Goal: Task Accomplishment & Management: Manage account settings

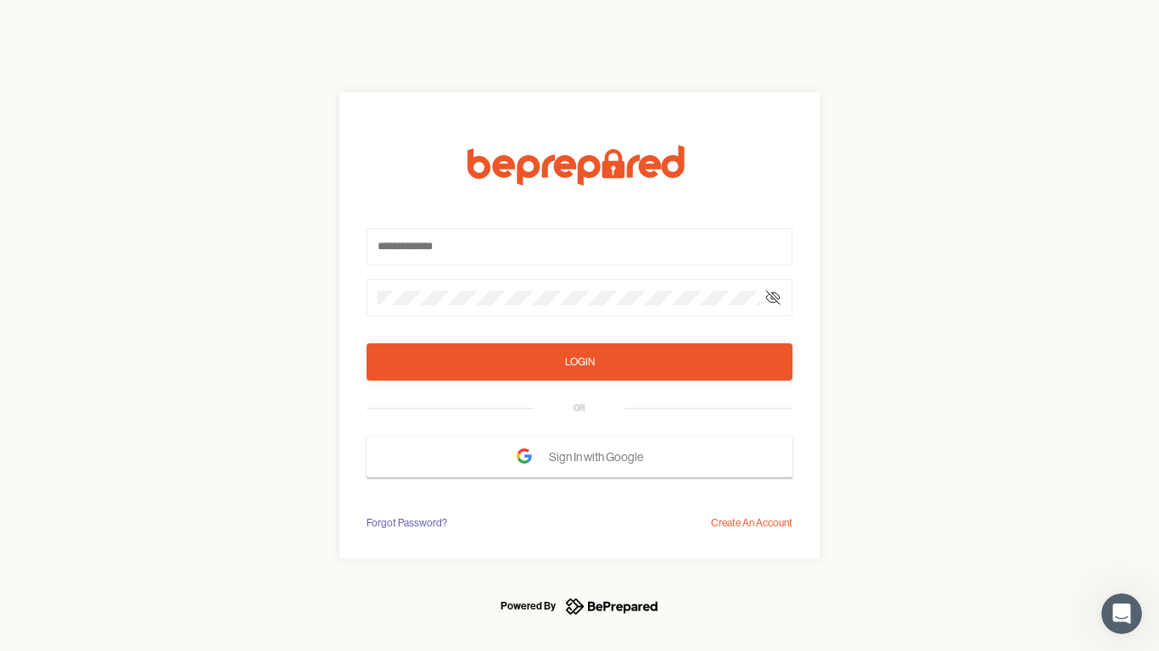
click at [579, 326] on form "Login OR Sign In with Google" at bounding box center [579, 311] width 426 height 332
click at [773, 298] on icon at bounding box center [773, 298] width 14 height 14
click at [579, 362] on div "Login" at bounding box center [580, 362] width 30 height 17
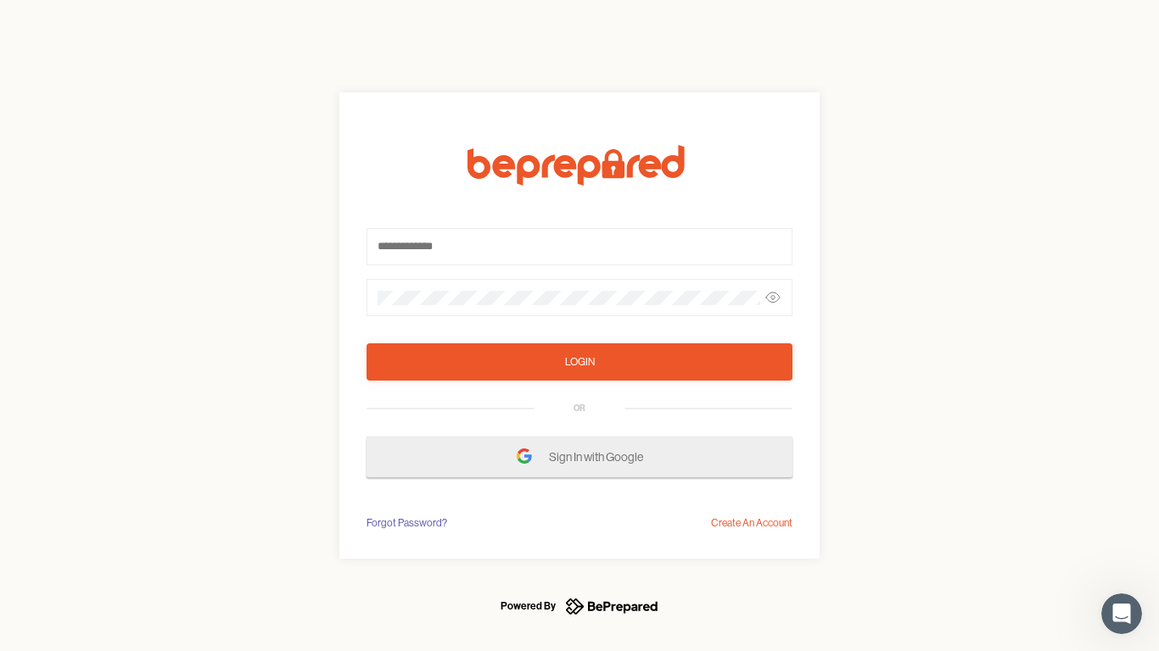
click at [579, 457] on span "Sign In with Google" at bounding box center [600, 457] width 103 height 31
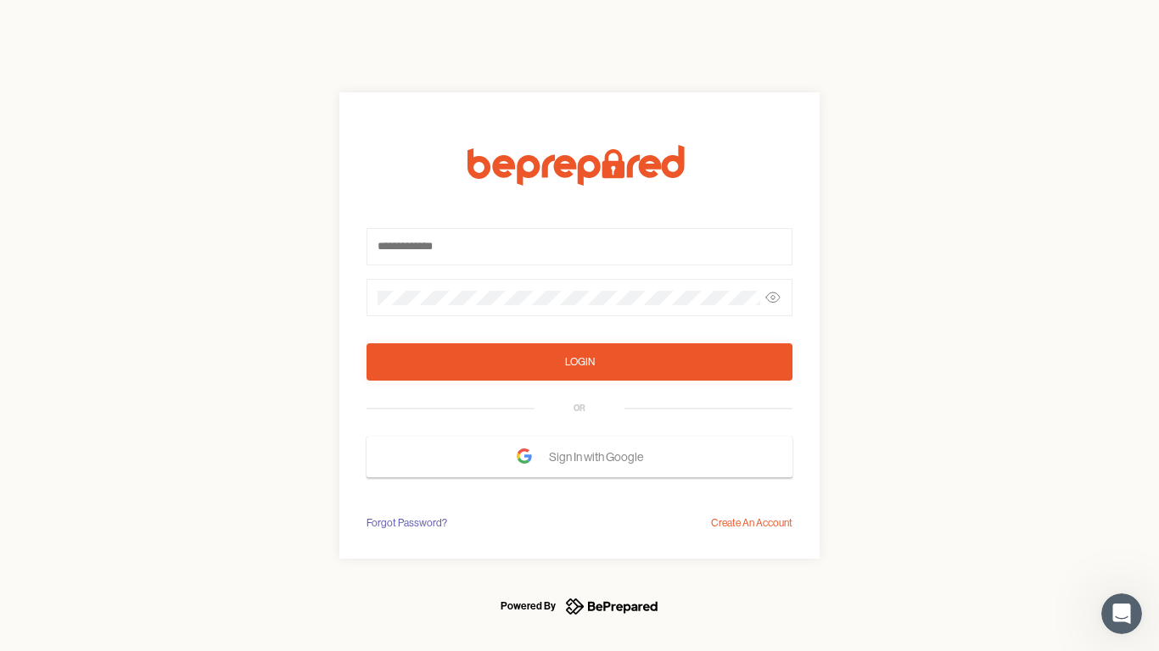
click at [405, 523] on div "Forgot Password?" at bounding box center [406, 523] width 81 height 17
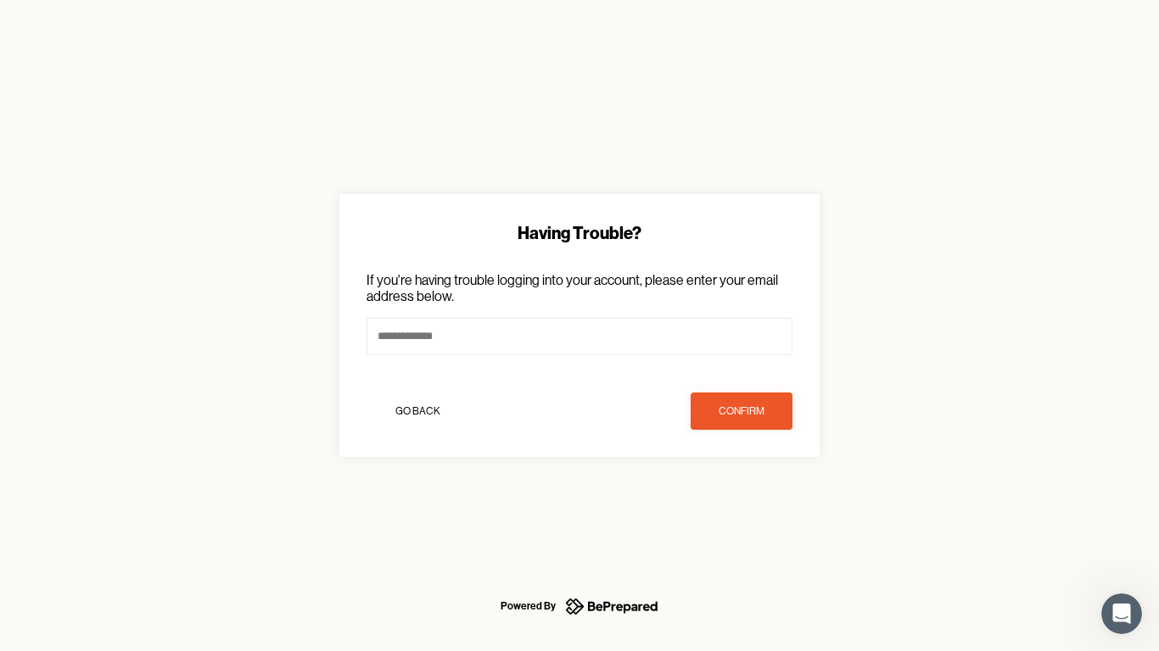
click at [752, 523] on div "Having Trouble? If you're having trouble logging into your account, please ente…" at bounding box center [579, 325] width 1159 height 651
click at [1121, 614] on icon "Open Intercom Messenger" at bounding box center [1122, 615] width 28 height 28
